Goal: Information Seeking & Learning: Check status

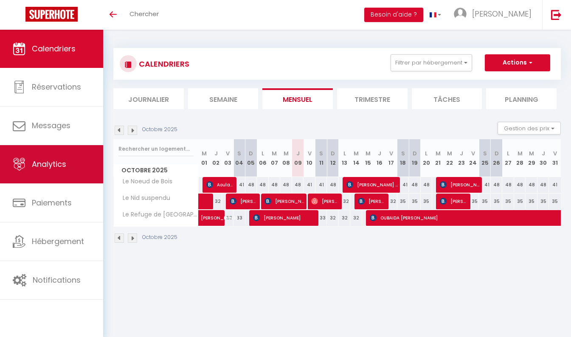
click at [58, 169] on span "Analytics" at bounding box center [49, 164] width 34 height 11
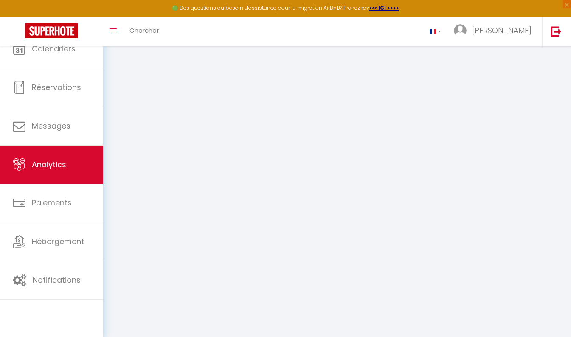
select select "2025"
select select "10"
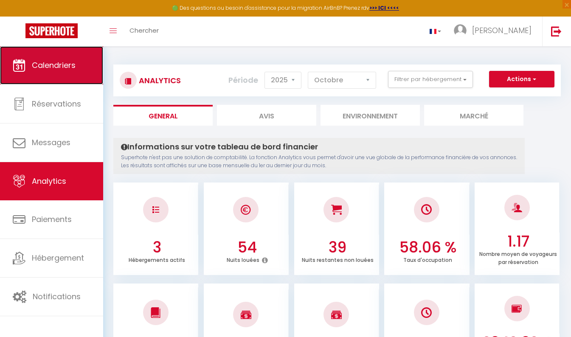
click at [59, 68] on span "Calendriers" at bounding box center [54, 65] width 44 height 11
